Goal: Task Accomplishment & Management: Manage account settings

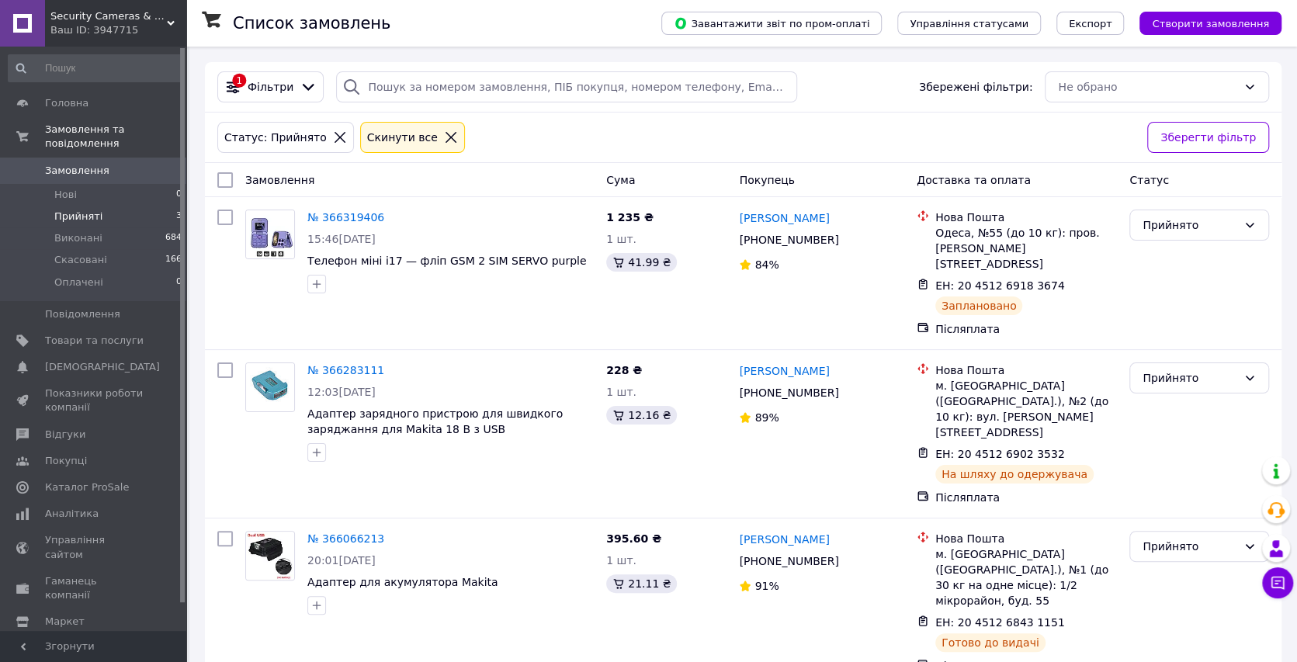
click at [111, 206] on li "Прийняті 3" at bounding box center [95, 217] width 191 height 22
click at [103, 206] on li "Прийняті 3" at bounding box center [95, 217] width 191 height 22
click at [109, 307] on span "Повідомлення" at bounding box center [82, 314] width 75 height 14
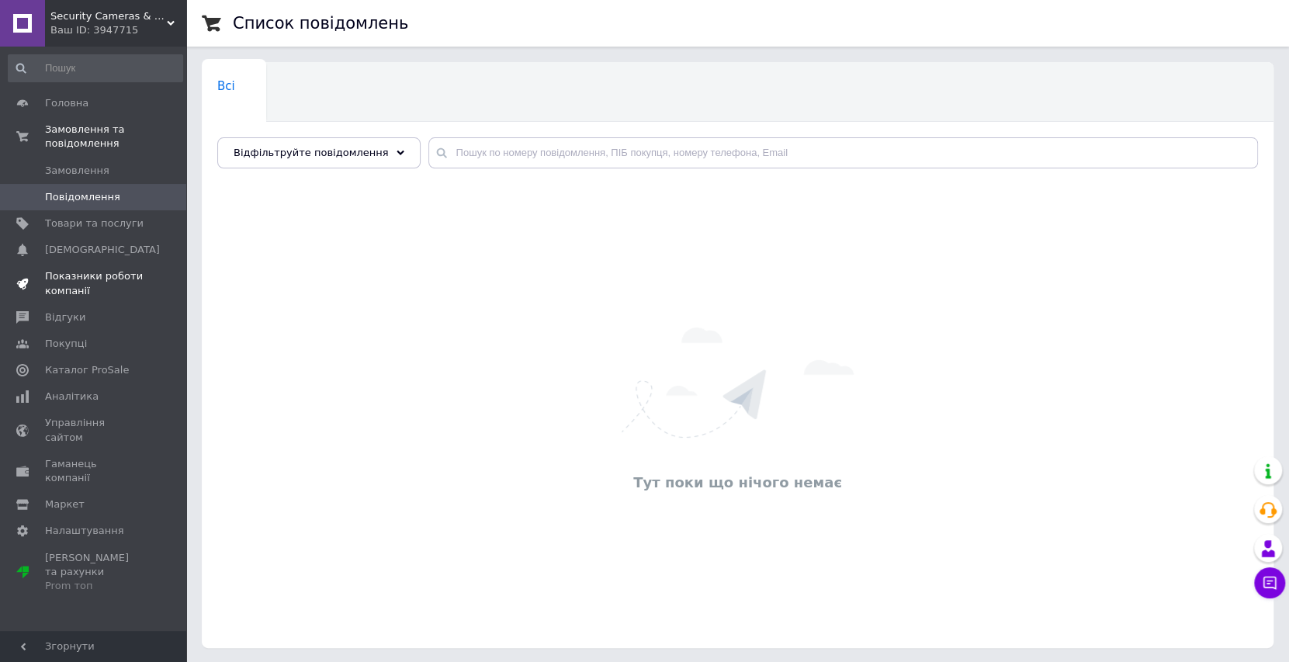
click at [98, 272] on span "Показники роботи компанії" at bounding box center [94, 283] width 99 height 28
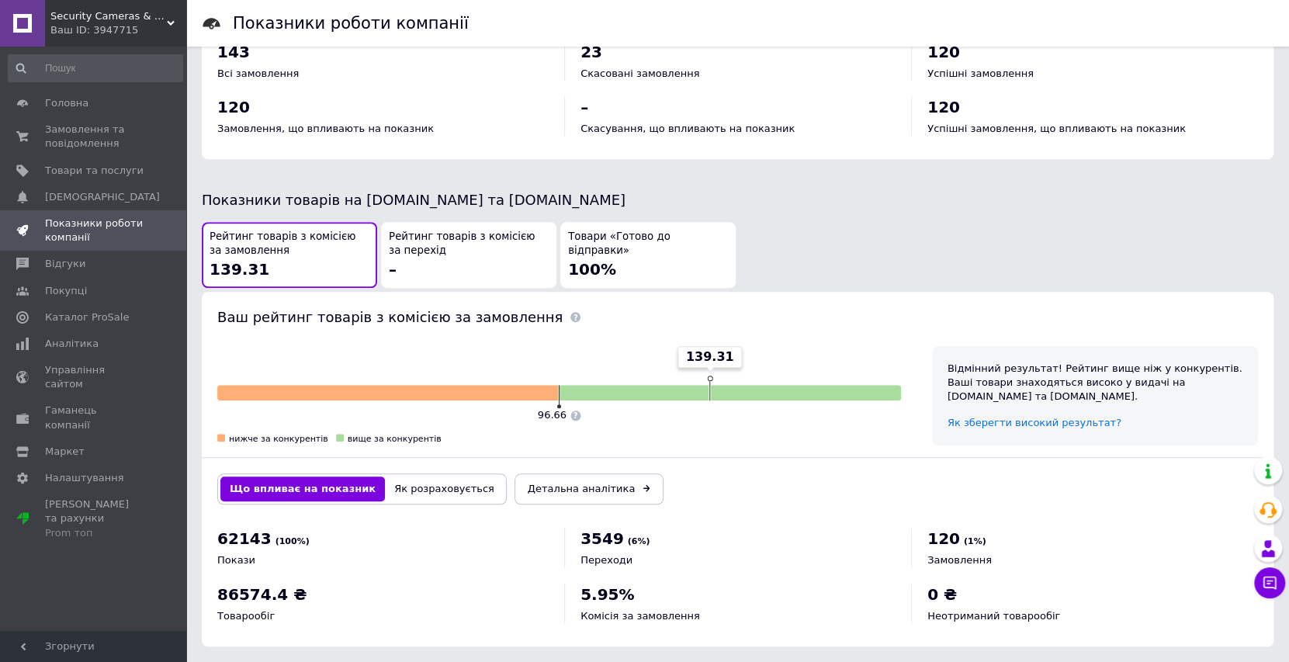
scroll to position [709, 0]
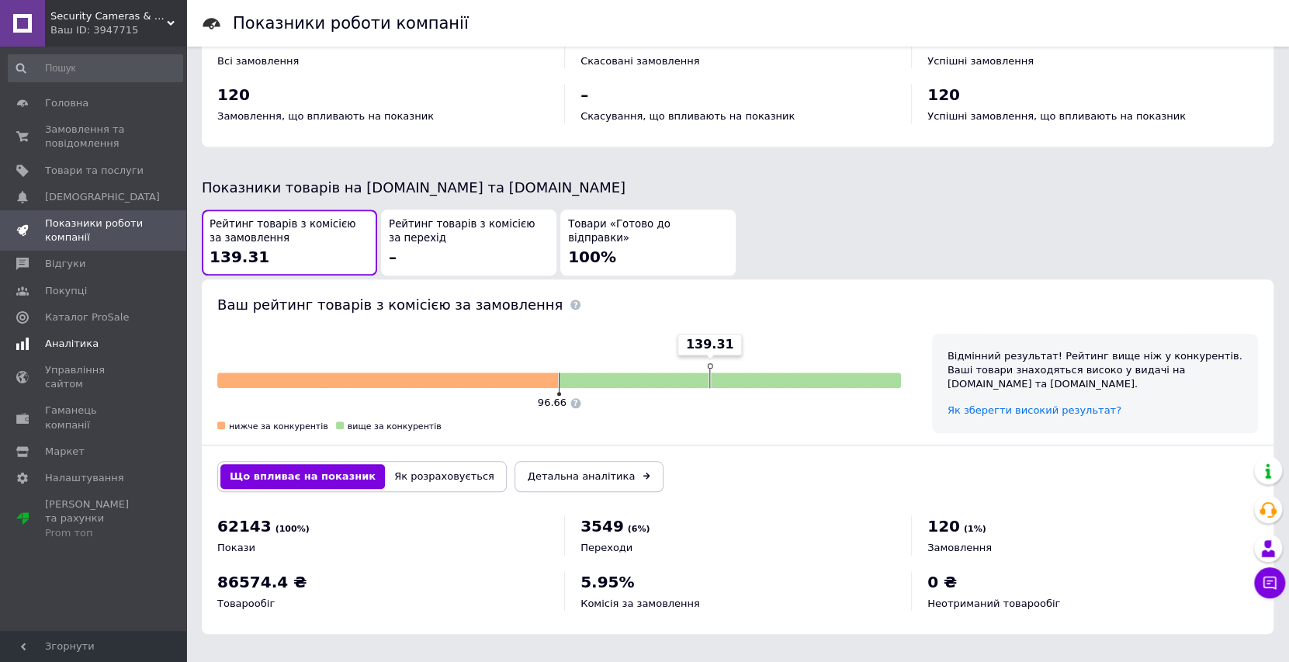
click at [46, 337] on span "Аналітика" at bounding box center [72, 344] width 54 height 14
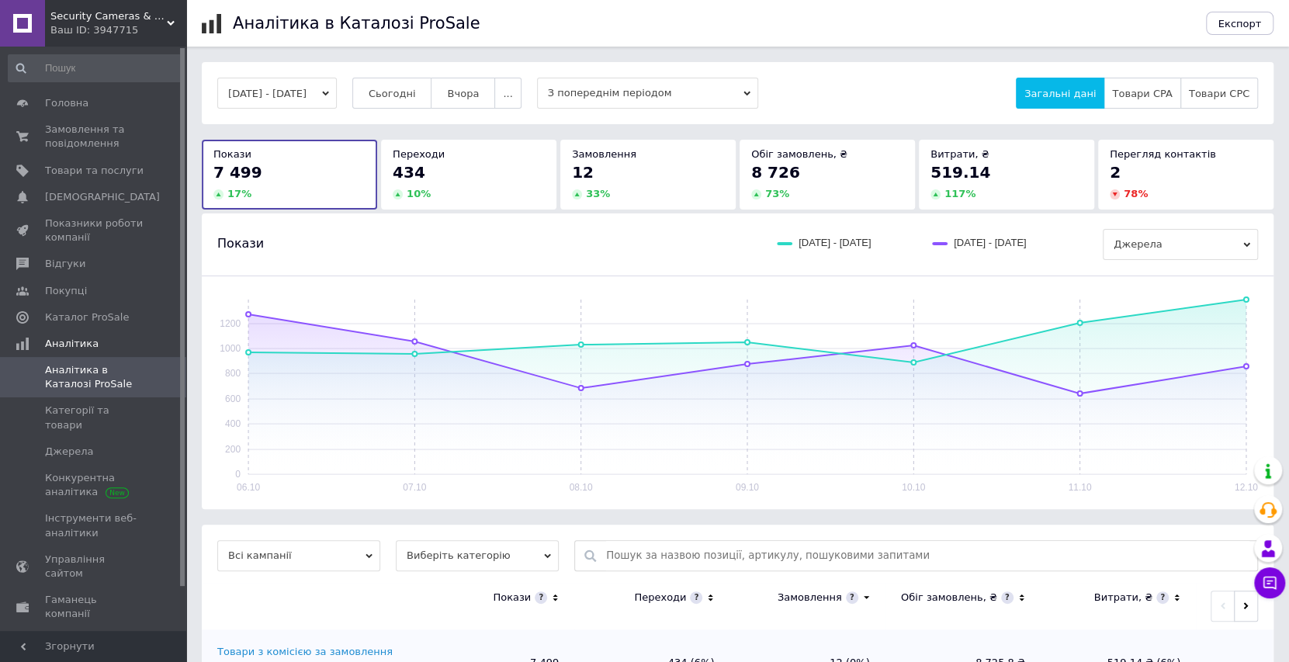
click at [640, 176] on div "12" at bounding box center [648, 172] width 152 height 22
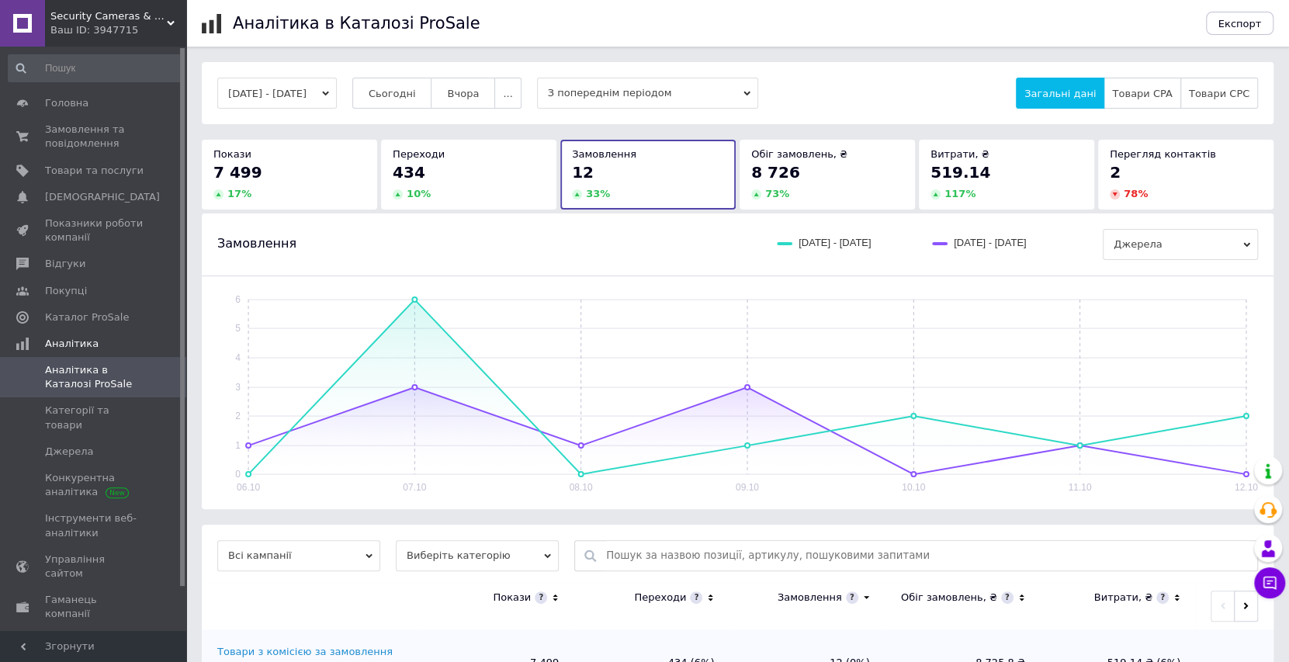
click at [101, 89] on div "Головна Замовлення та повідомлення 0 0 Товари та послуги Сповіщення 0 0 Показни…" at bounding box center [95, 341] width 191 height 589
click at [100, 93] on link "Головна" at bounding box center [95, 103] width 191 height 26
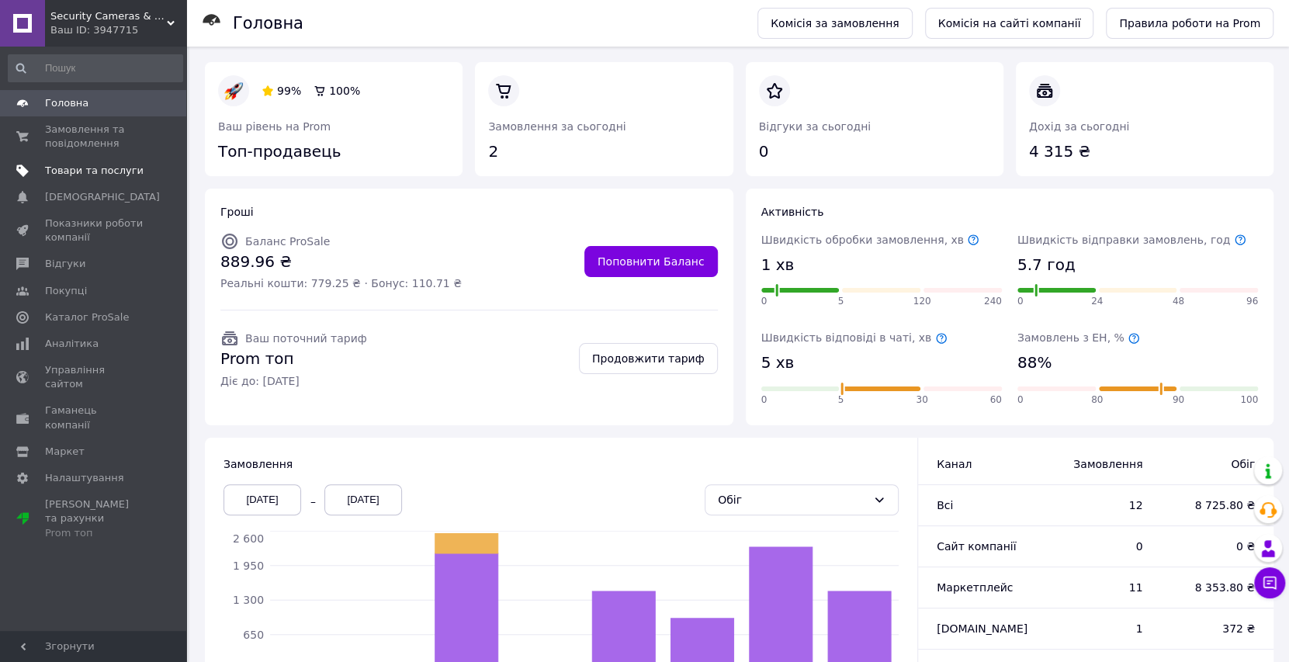
click at [106, 180] on link "Товари та послуги" at bounding box center [95, 171] width 191 height 26
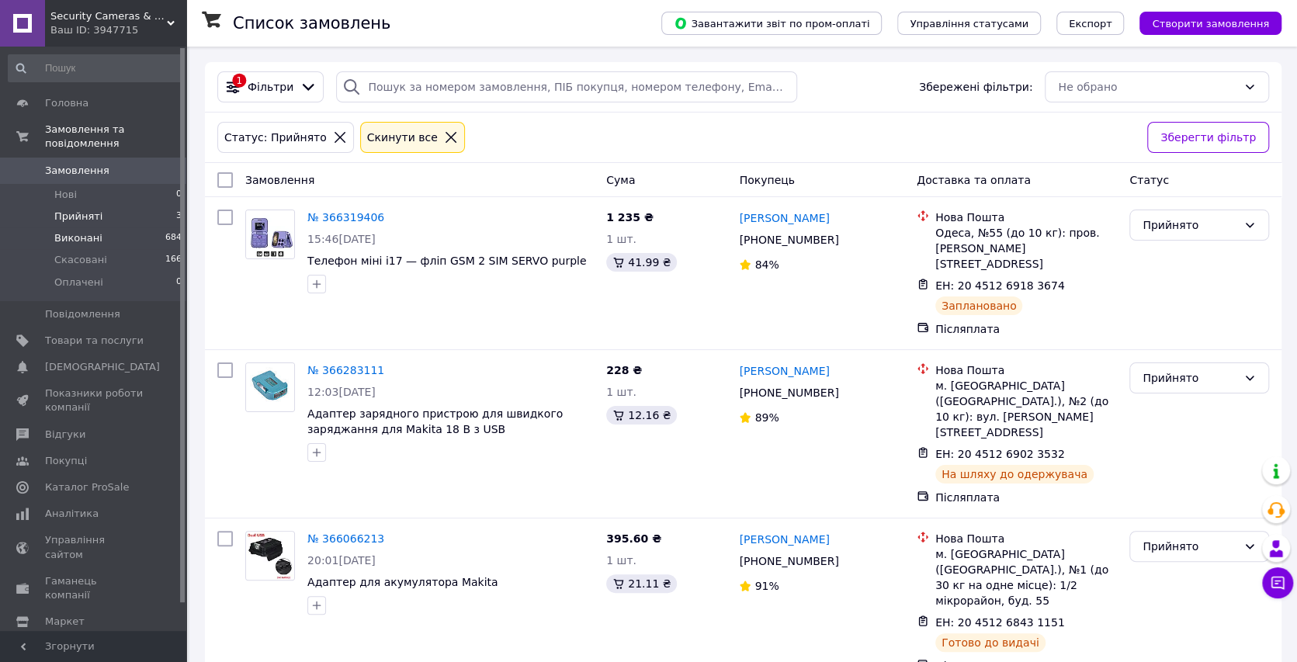
click at [109, 227] on li "Виконані 684" at bounding box center [95, 238] width 191 height 22
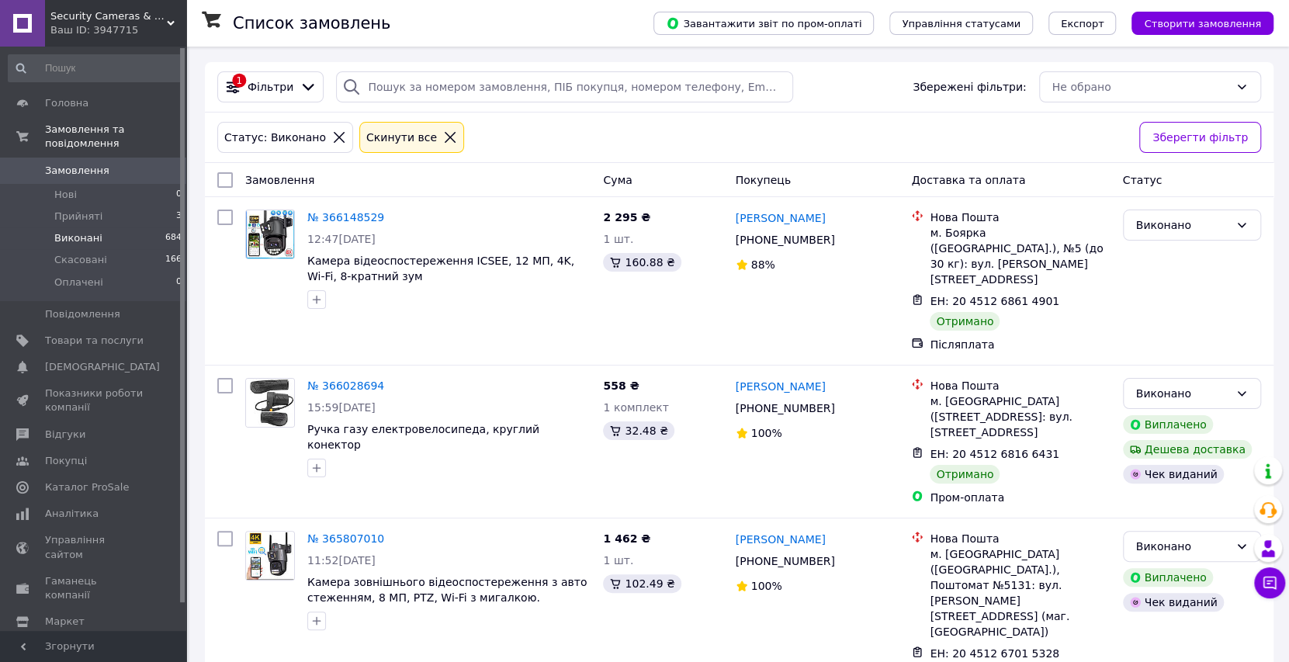
click at [92, 231] on span "Виконані" at bounding box center [78, 238] width 48 height 14
click at [85, 231] on span "Виконані" at bounding box center [78, 238] width 48 height 14
